Goal: Information Seeking & Learning: Find specific fact

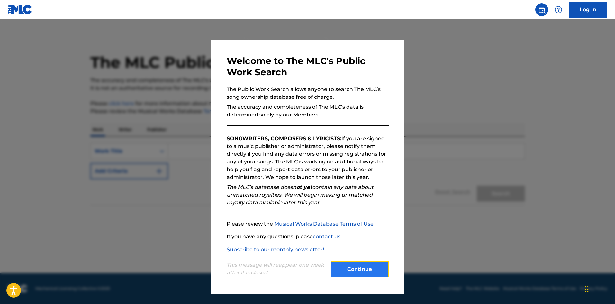
click at [353, 268] on button "Continue" at bounding box center [360, 269] width 58 height 16
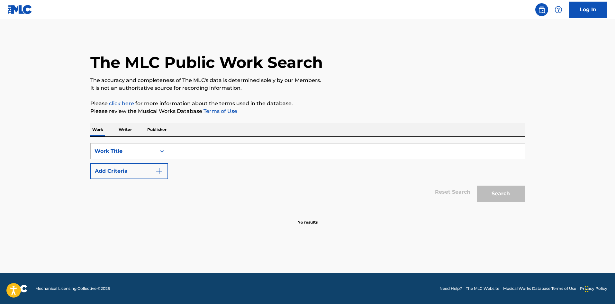
drag, startPoint x: 192, startPoint y: 153, endPoint x: 193, endPoint y: 160, distance: 6.9
click at [192, 153] on input "Search Form" at bounding box center [346, 150] width 356 height 15
type input "Your Love - Diplo Remix"
click at [476, 185] on button "Search" at bounding box center [500, 193] width 48 height 16
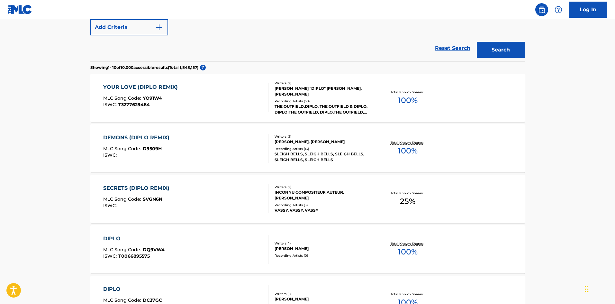
scroll to position [129, 0]
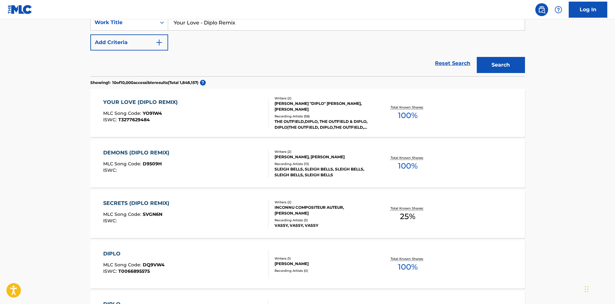
click at [162, 102] on div "YOUR LOVE (DIPLO REMIX)" at bounding box center [142, 102] width 78 height 8
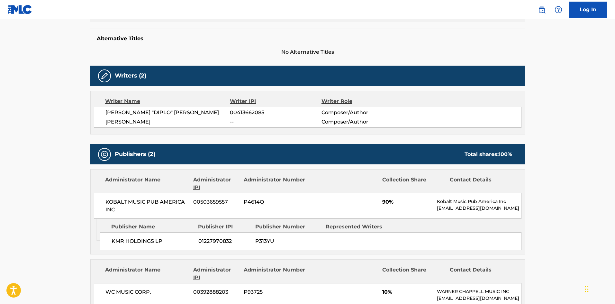
scroll to position [193, 0]
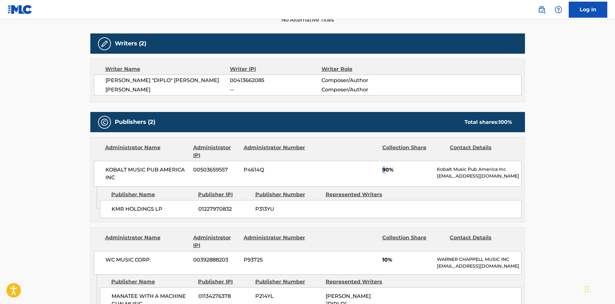
drag, startPoint x: 363, startPoint y: 167, endPoint x: 385, endPoint y: 169, distance: 21.6
click at [385, 169] on div "KOBALT MUSIC PUB AMERICA INC 00503659557 P4614Q 90% Kobalt Music Pub America In…" at bounding box center [307, 174] width 427 height 26
click at [345, 167] on div "KOBALT MUSIC PUB AMERICA INC 00503659557 P4614Q 90% Kobalt Music Pub America In…" at bounding box center [307, 174] width 427 height 26
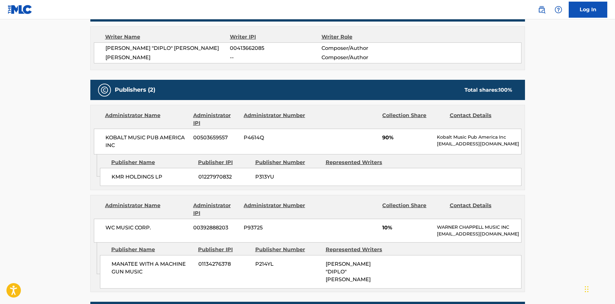
scroll to position [257, 0]
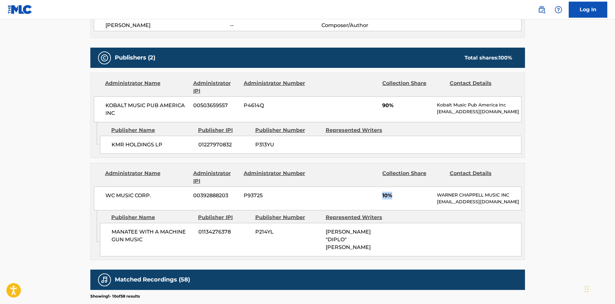
drag, startPoint x: 374, startPoint y: 188, endPoint x: 392, endPoint y: 193, distance: 18.9
click at [392, 193] on div "WC MUSIC CORP. 00392888203 P93725 10% [PERSON_NAME] MUSIC INC [EMAIL_ADDRESS][D…" at bounding box center [307, 198] width 427 height 24
click at [338, 191] on div "WC MUSIC CORP. 00392888203 P93725 10% [PERSON_NAME] MUSIC INC [EMAIL_ADDRESS][D…" at bounding box center [307, 198] width 427 height 24
drag, startPoint x: 304, startPoint y: 239, endPoint x: 322, endPoint y: 241, distance: 18.1
click at [322, 241] on div "MANATEE WITH A MACHINE GUN MUSIC 01134276378 P214YL [PERSON_NAME] "DIPLO" [PERS…" at bounding box center [310, 239] width 421 height 33
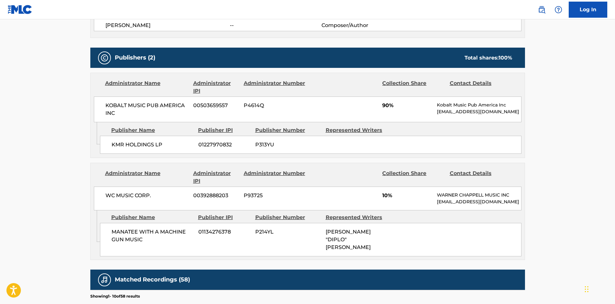
click at [340, 237] on span "[PERSON_NAME] "DIPLO" [PERSON_NAME]" at bounding box center [347, 239] width 45 height 22
drag, startPoint x: 187, startPoint y: 142, endPoint x: 103, endPoint y: 146, distance: 83.6
click at [103, 146] on div "KMR HOLDINGS LP 01227970832 P313YU" at bounding box center [310, 145] width 421 height 18
click at [118, 145] on span "KMR HOLDINGS LP" at bounding box center [152, 145] width 82 height 8
drag, startPoint x: 114, startPoint y: 144, endPoint x: 166, endPoint y: 145, distance: 52.7
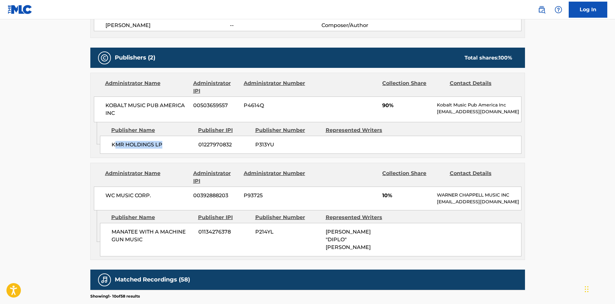
click at [166, 145] on span "KMR HOLDINGS LP" at bounding box center [152, 145] width 82 height 8
drag, startPoint x: 151, startPoint y: 191, endPoint x: 94, endPoint y: 194, distance: 57.0
click at [94, 194] on div "WC MUSIC CORP. 00392888203 P93725 10% [PERSON_NAME] MUSIC INC [EMAIL_ADDRESS][D…" at bounding box center [307, 198] width 427 height 24
click at [152, 203] on div "WC MUSIC CORP. 00392888203 P93725 10% [PERSON_NAME] MUSIC INC [EMAIL_ADDRESS][D…" at bounding box center [307, 198] width 427 height 24
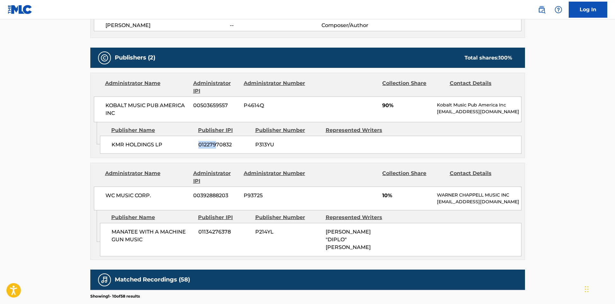
drag, startPoint x: 200, startPoint y: 145, endPoint x: 187, endPoint y: 145, distance: 12.2
click at [188, 145] on div "KMR HOLDINGS LP 01227970832 P313YU" at bounding box center [310, 145] width 421 height 18
click at [159, 145] on span "KMR HOLDINGS LP" at bounding box center [152, 145] width 82 height 8
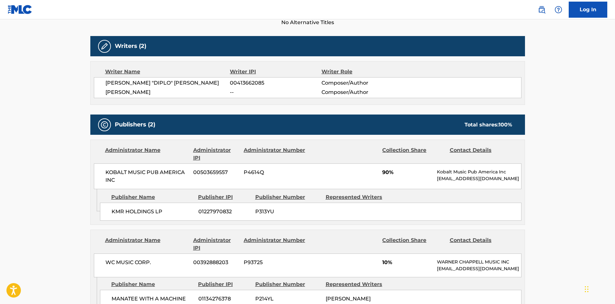
scroll to position [193, 0]
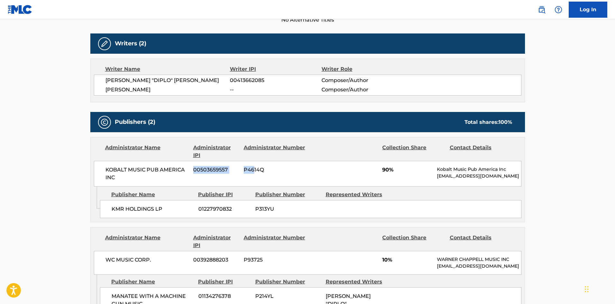
drag, startPoint x: 192, startPoint y: 167, endPoint x: 253, endPoint y: 168, distance: 60.4
click at [253, 168] on div "KOBALT MUSIC PUB AMERICA INC 00503659557 P4614Q 90% Kobalt Music Pub America In…" at bounding box center [307, 174] width 427 height 26
click at [264, 170] on span "P4614Q" at bounding box center [275, 170] width 62 height 8
drag, startPoint x: 190, startPoint y: 170, endPoint x: 180, endPoint y: 170, distance: 9.3
click at [180, 170] on div "KOBALT MUSIC PUB AMERICA INC 00503659557 P4614Q 90% Kobalt Music Pub America In…" at bounding box center [307, 174] width 427 height 26
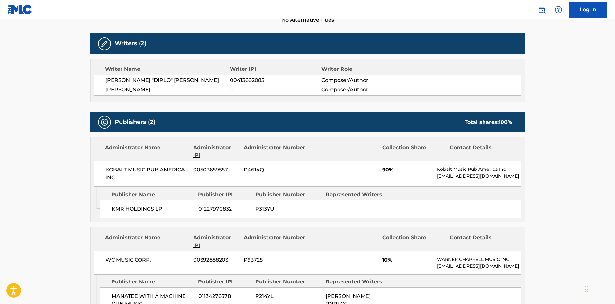
click at [154, 170] on span "KOBALT MUSIC PUB AMERICA INC" at bounding box center [146, 173] width 83 height 15
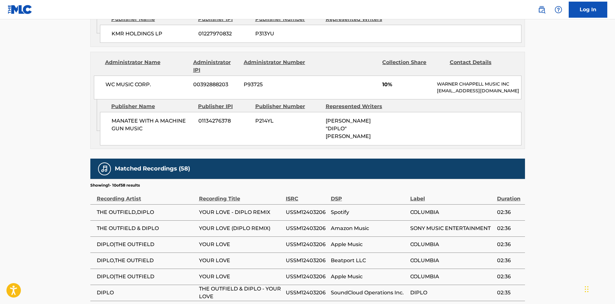
scroll to position [257, 0]
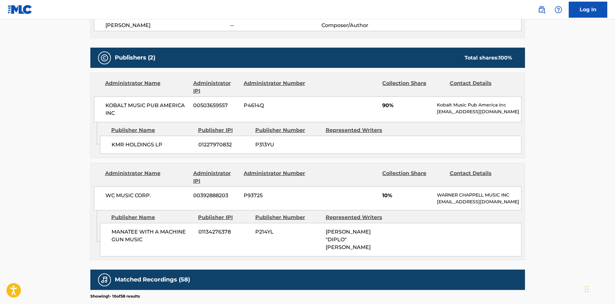
click at [337, 145] on div "KMR HOLDINGS LP 01227970832 P313YU" at bounding box center [310, 145] width 421 height 18
click at [210, 144] on span "01227970832" at bounding box center [224, 145] width 52 height 8
click at [279, 144] on span "P313YU" at bounding box center [288, 145] width 66 height 8
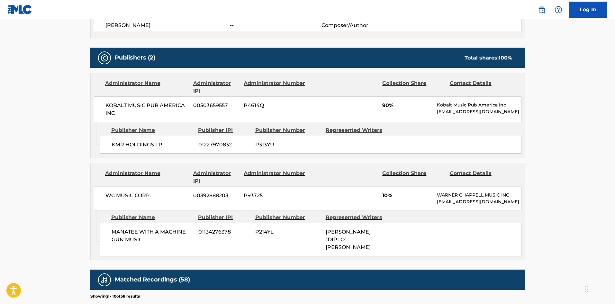
click at [279, 143] on span "P313YU" at bounding box center [288, 145] width 66 height 8
click at [312, 146] on span "P313YU" at bounding box center [288, 145] width 66 height 8
click at [370, 146] on div "KMR HOLDINGS LP 01227970832 P313YU" at bounding box center [310, 145] width 421 height 18
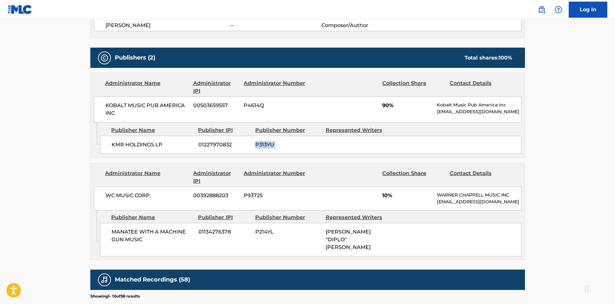
click at [370, 146] on div "KMR HOLDINGS LP 01227970832 P313YU" at bounding box center [310, 145] width 421 height 18
click at [318, 147] on span "P313YU" at bounding box center [288, 145] width 66 height 8
click at [246, 148] on span "01227970832" at bounding box center [224, 145] width 52 height 8
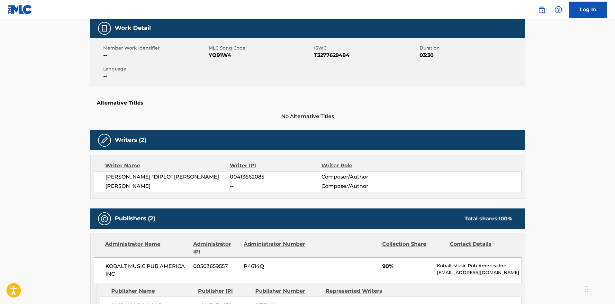
scroll to position [64, 0]
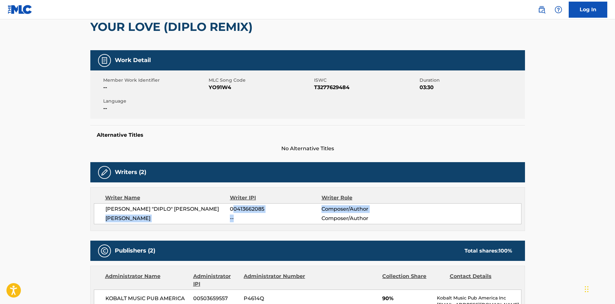
drag, startPoint x: 235, startPoint y: 209, endPoint x: 252, endPoint y: 214, distance: 18.0
click at [252, 214] on div "[PERSON_NAME] "DIPLO" [PERSON_NAME] 00413662085 Composer/Author [PERSON_NAME] -…" at bounding box center [307, 213] width 427 height 21
click at [249, 211] on span "00413662085" at bounding box center [275, 209] width 91 height 8
drag, startPoint x: 218, startPoint y: 205, endPoint x: 271, endPoint y: 207, distance: 53.0
click at [271, 207] on div "[PERSON_NAME] "DIPLO" [PERSON_NAME] 00413662085 Composer/Author" at bounding box center [312, 209] width 415 height 8
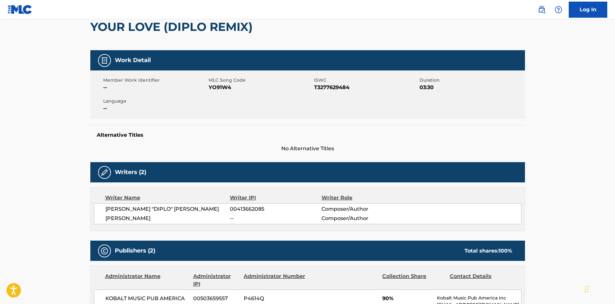
click at [197, 200] on div "Writer Name" at bounding box center [167, 198] width 125 height 8
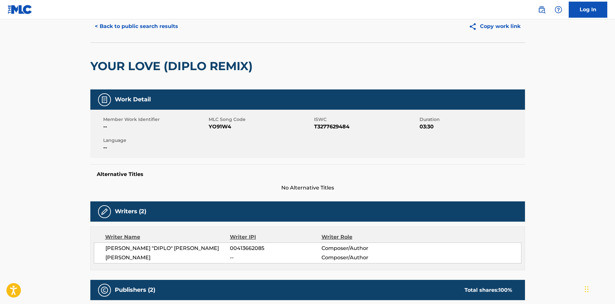
scroll to position [96, 0]
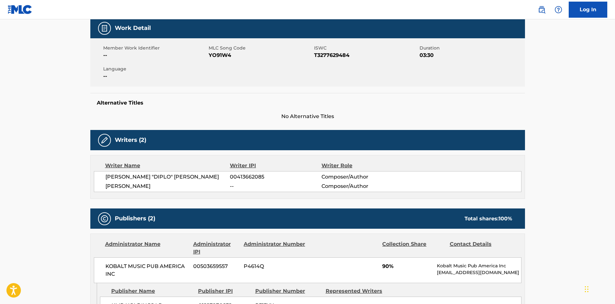
click at [246, 176] on span "00413662085" at bounding box center [275, 177] width 91 height 8
click at [257, 183] on span "--" at bounding box center [275, 186] width 91 height 8
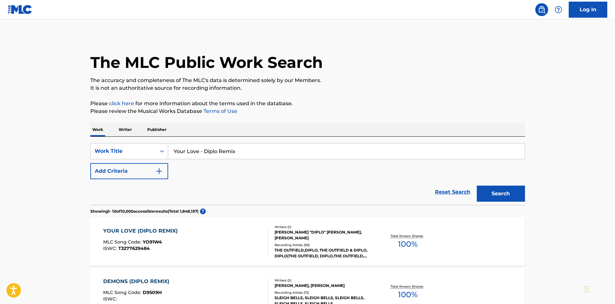
click at [246, 152] on input "Your Love - Diplo Remix" at bounding box center [346, 150] width 356 height 15
click at [476, 185] on button "Search" at bounding box center [500, 193] width 48 height 16
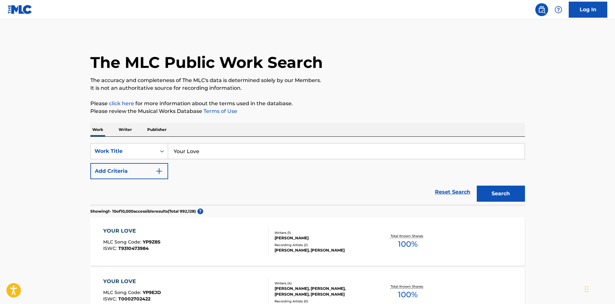
click at [215, 151] on input "Your Love" at bounding box center [346, 150] width 356 height 15
type input "Your Love [PERSON_NAME]"
click at [476, 185] on button "Search" at bounding box center [500, 193] width 48 height 16
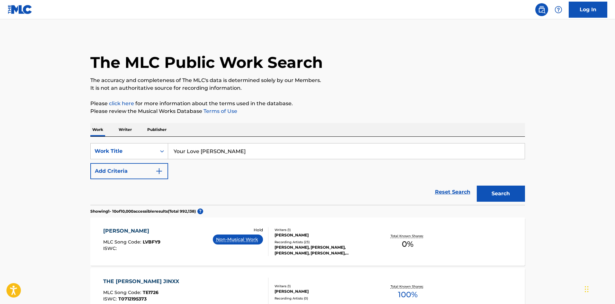
click at [121, 129] on p "Writer" at bounding box center [125, 129] width 17 height 13
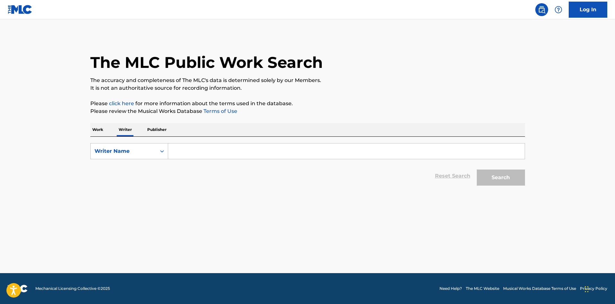
click at [221, 151] on input "Search Form" at bounding box center [346, 150] width 356 height 15
click at [476, 169] on button "Search" at bounding box center [500, 177] width 48 height 16
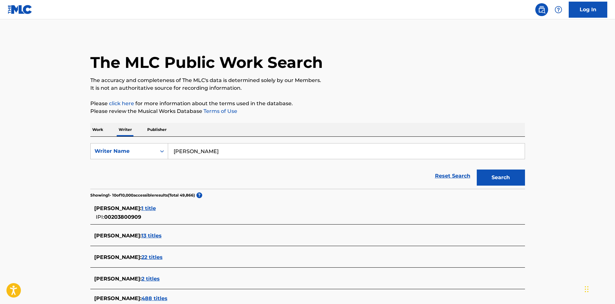
click at [221, 151] on input "[PERSON_NAME]" at bounding box center [346, 150] width 356 height 15
type input "[PERSON_NAME]"
click at [476, 169] on button "Search" at bounding box center [500, 177] width 48 height 16
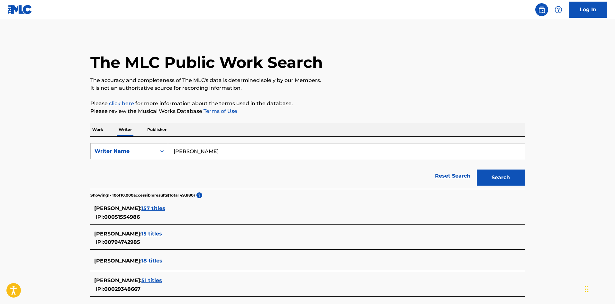
click at [141, 207] on span "[PERSON_NAME] :" at bounding box center [117, 208] width 47 height 6
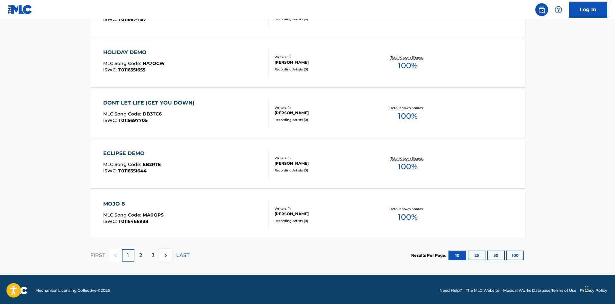
scroll to position [483, 0]
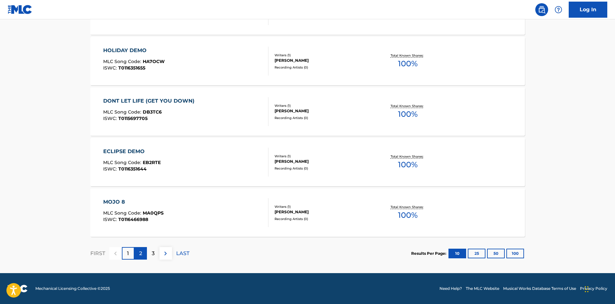
click at [141, 252] on p "2" at bounding box center [140, 253] width 3 height 8
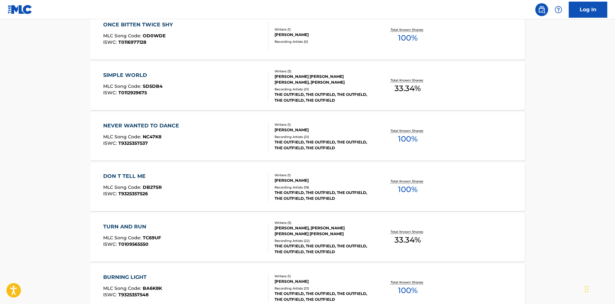
scroll to position [482, 0]
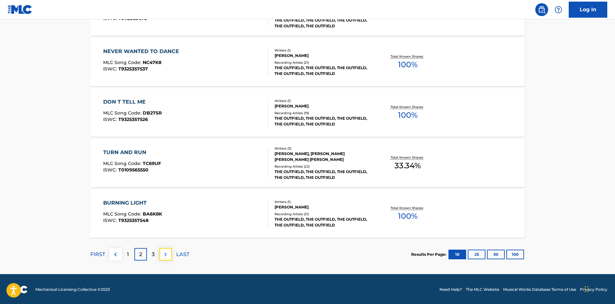
click at [160, 258] on button at bounding box center [165, 254] width 13 height 13
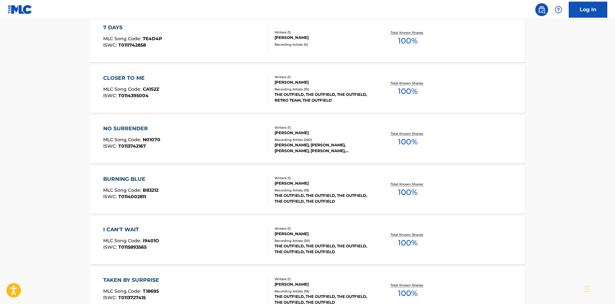
scroll to position [483, 0]
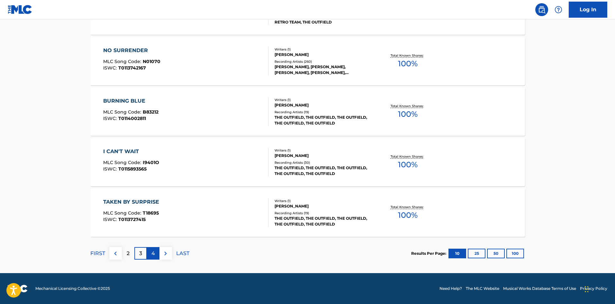
click at [151, 247] on div "4" at bounding box center [153, 253] width 13 height 13
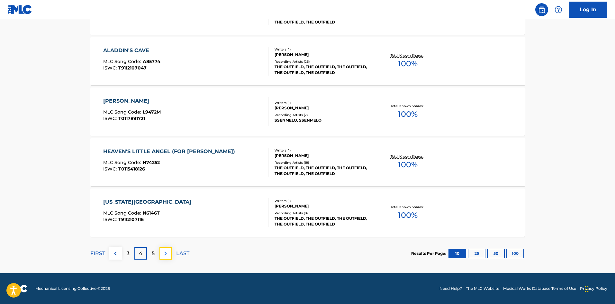
click at [160, 255] on button at bounding box center [165, 253] width 13 height 13
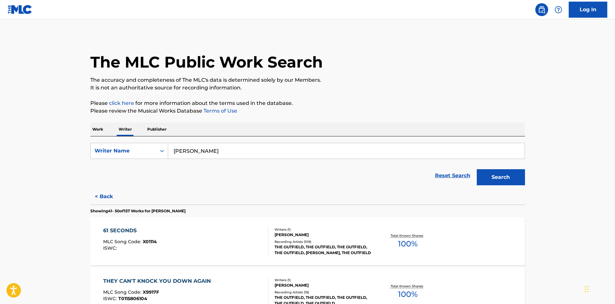
scroll to position [0, 0]
click at [98, 132] on p "Work" at bounding box center [97, 129] width 15 height 13
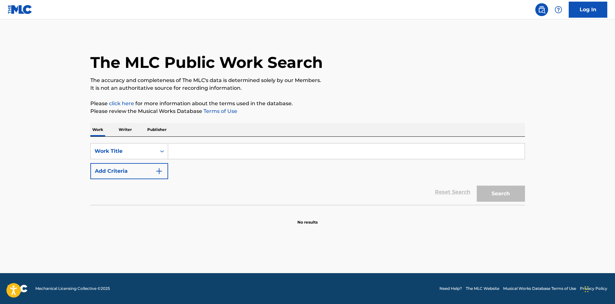
drag, startPoint x: 196, startPoint y: 150, endPoint x: 197, endPoint y: 156, distance: 6.5
click at [196, 150] on input "Search Form" at bounding box center [346, 150] width 356 height 15
click at [476, 185] on button "Search" at bounding box center [500, 193] width 48 height 16
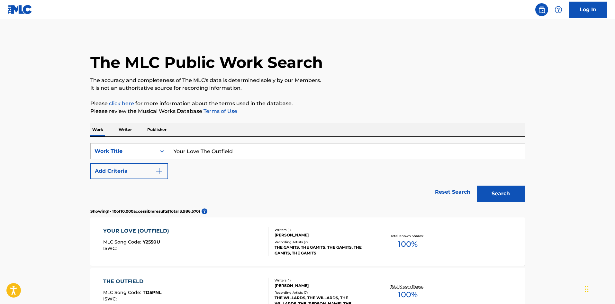
drag, startPoint x: 251, startPoint y: 156, endPoint x: -6, endPoint y: 141, distance: 257.1
click at [0, 141] on html "Accessibility Screen-Reader Guide, Feedback, and Issue Reporting | New window C…" at bounding box center [307, 152] width 615 height 304
type input "Your Love"
click at [476, 185] on button "Search" at bounding box center [500, 193] width 48 height 16
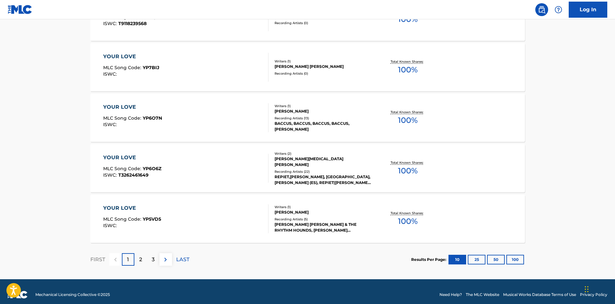
scroll to position [483, 0]
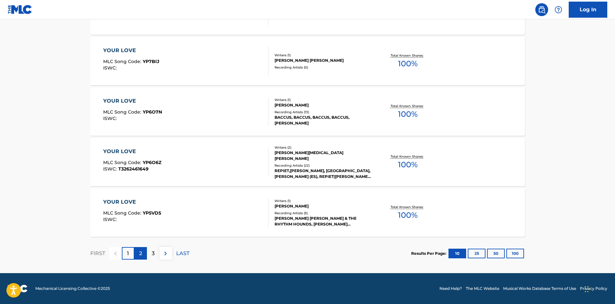
click at [140, 253] on p "2" at bounding box center [140, 253] width 3 height 8
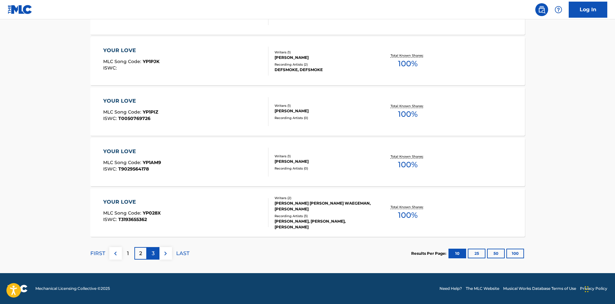
click at [154, 253] on p "3" at bounding box center [153, 253] width 3 height 8
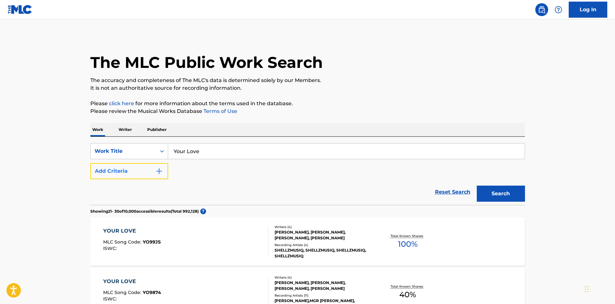
click at [161, 173] on img "Search Form" at bounding box center [159, 171] width 8 height 8
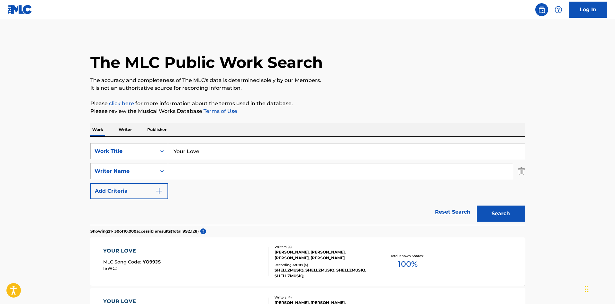
click at [200, 172] on input "Search Form" at bounding box center [340, 170] width 344 height 15
type input "[PERSON_NAME]"
click at [476, 205] on button "Search" at bounding box center [500, 213] width 48 height 16
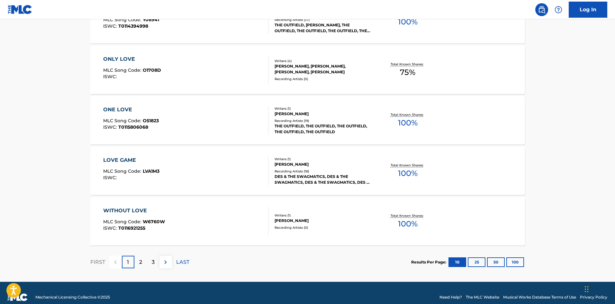
scroll to position [503, 0]
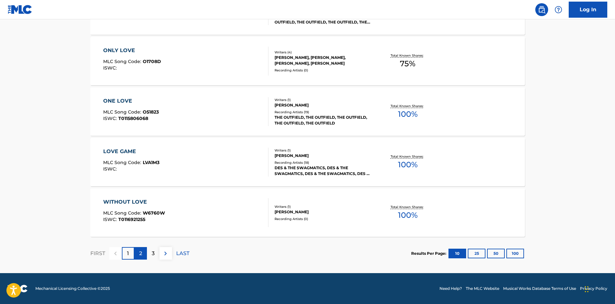
click at [137, 253] on div "2" at bounding box center [140, 253] width 13 height 13
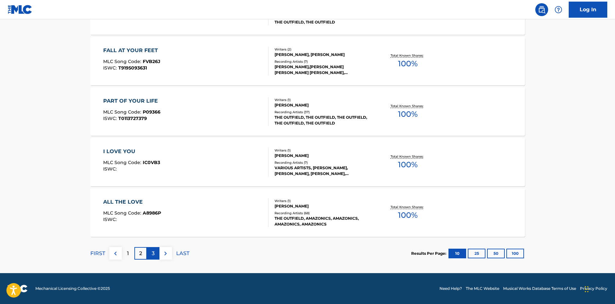
click at [149, 252] on div "3" at bounding box center [153, 253] width 13 height 13
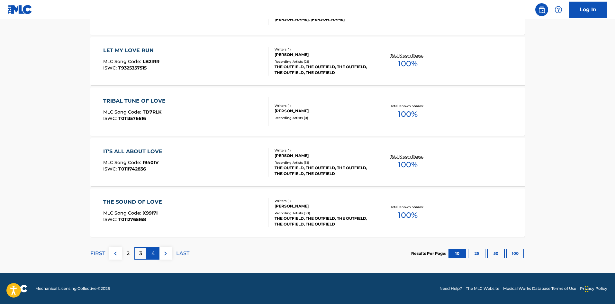
click at [148, 255] on div "4" at bounding box center [153, 253] width 13 height 13
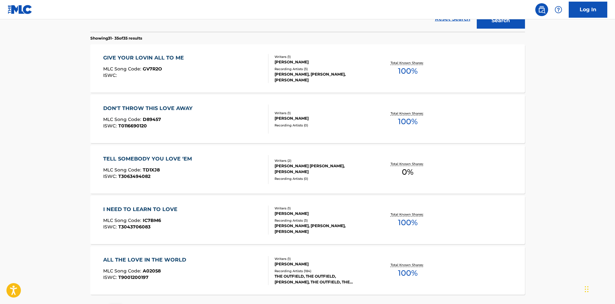
scroll to position [251, 0]
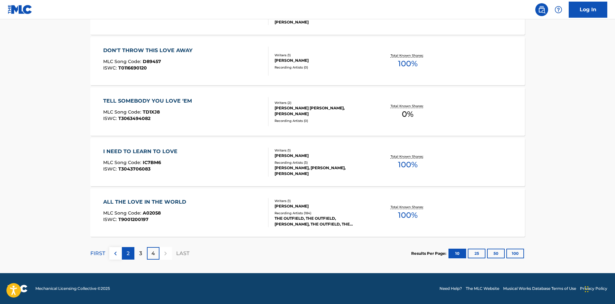
click at [122, 253] on div "2" at bounding box center [128, 253] width 13 height 13
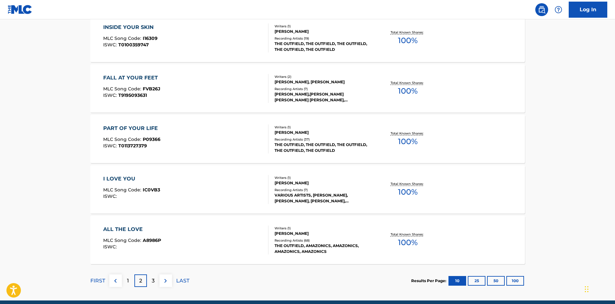
scroll to position [503, 0]
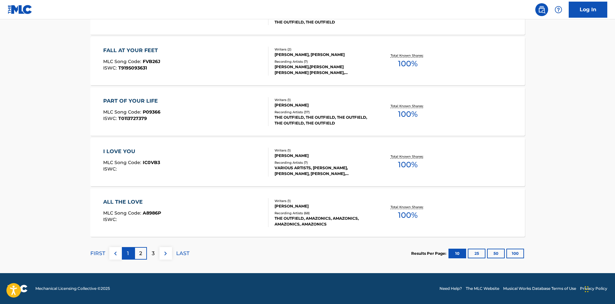
click at [125, 258] on div "1" at bounding box center [128, 253] width 13 height 13
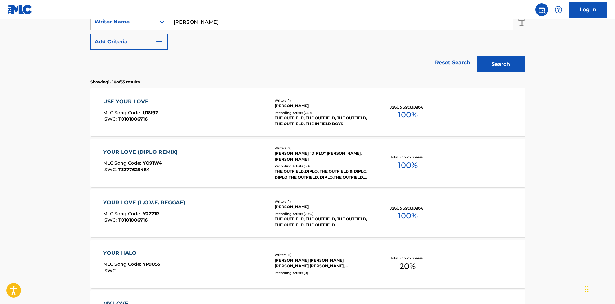
scroll to position [161, 0]
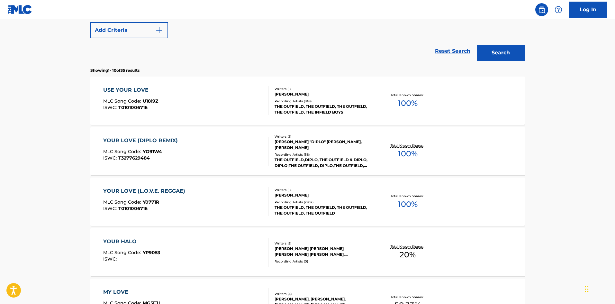
click at [149, 92] on div "USE YOUR LOVE" at bounding box center [130, 90] width 55 height 8
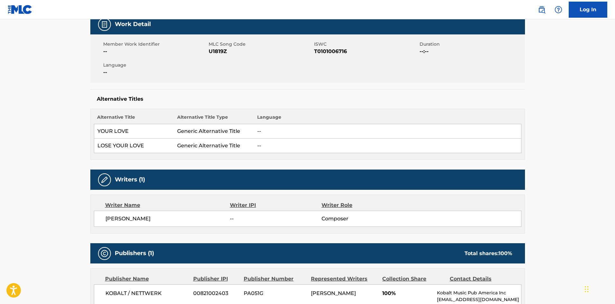
scroll to position [102, 0]
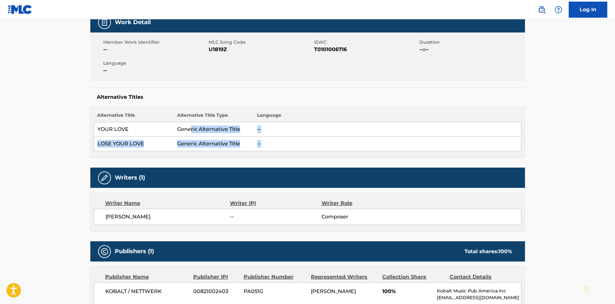
drag, startPoint x: 190, startPoint y: 133, endPoint x: 260, endPoint y: 138, distance: 70.6
click at [260, 138] on tbody "YOUR LOVE Generic Alternative Title -- LOSE YOUR LOVE Generic Alternative Title…" at bounding box center [307, 136] width 427 height 29
click at [226, 137] on td "Generic Alternative Title" at bounding box center [214, 144] width 80 height 14
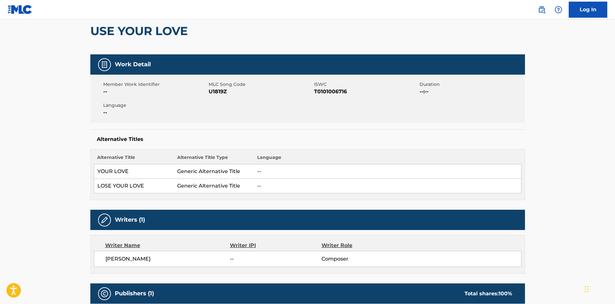
scroll to position [0, 0]
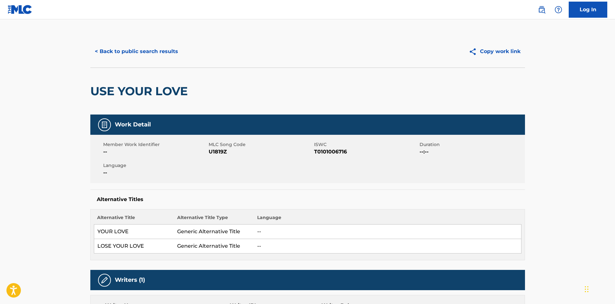
click at [116, 232] on td "YOUR LOVE" at bounding box center [134, 231] width 80 height 14
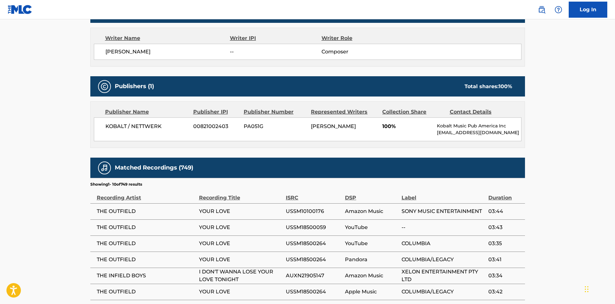
scroll to position [257, 0]
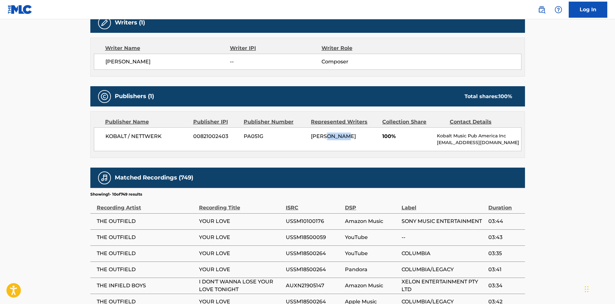
drag, startPoint x: 328, startPoint y: 133, endPoint x: 346, endPoint y: 137, distance: 18.5
click at [346, 137] on div "[PERSON_NAME]" at bounding box center [344, 136] width 67 height 8
